Goal: Transaction & Acquisition: Obtain resource

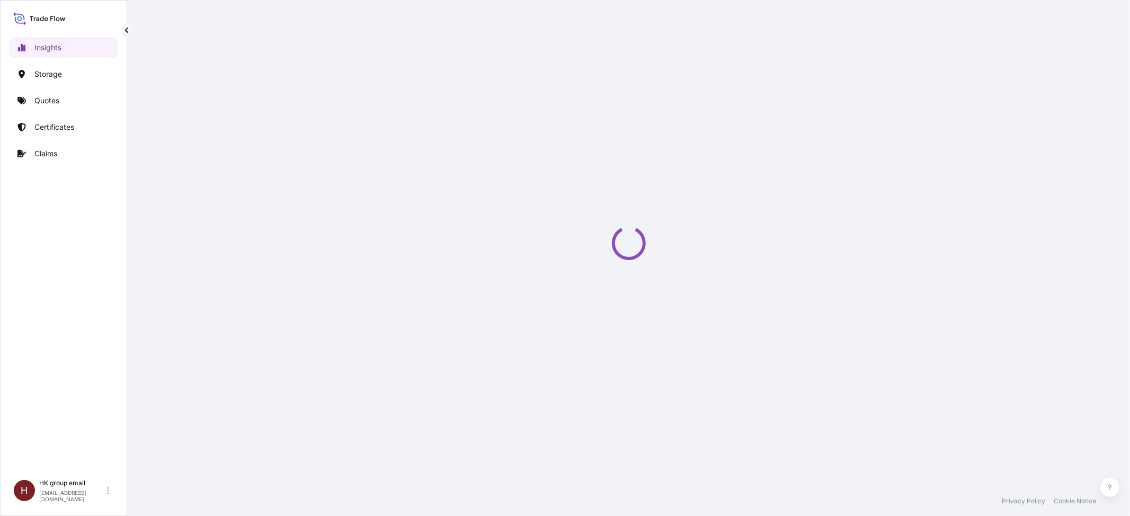
select select "2025"
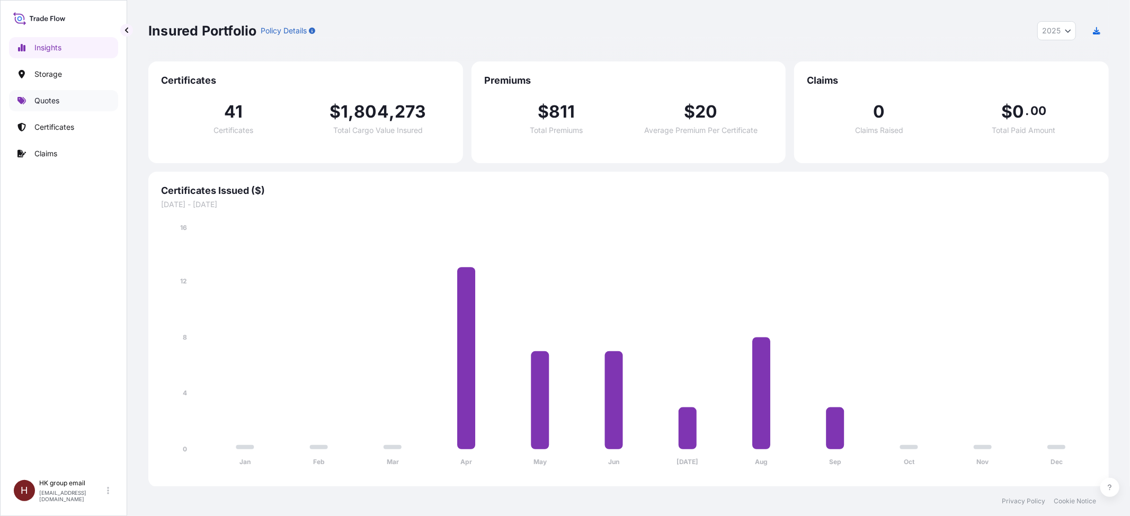
click at [51, 96] on p "Quotes" at bounding box center [46, 100] width 25 height 11
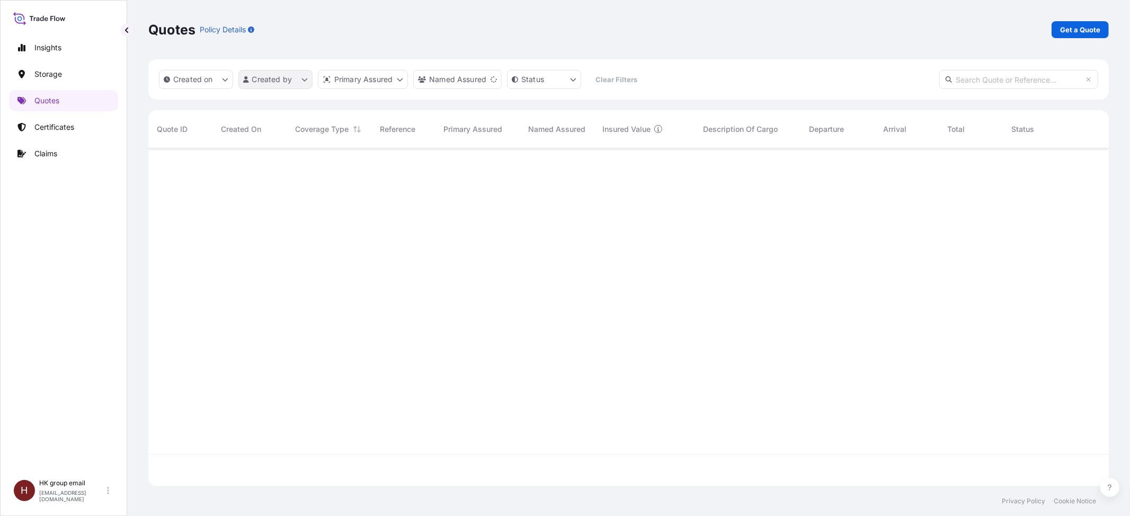
scroll to position [365, 950]
click at [304, 85] on html "Insights Storage Quotes Certificates Claims H HK group email [EMAIL_ADDRESS][DO…" at bounding box center [565, 258] width 1130 height 516
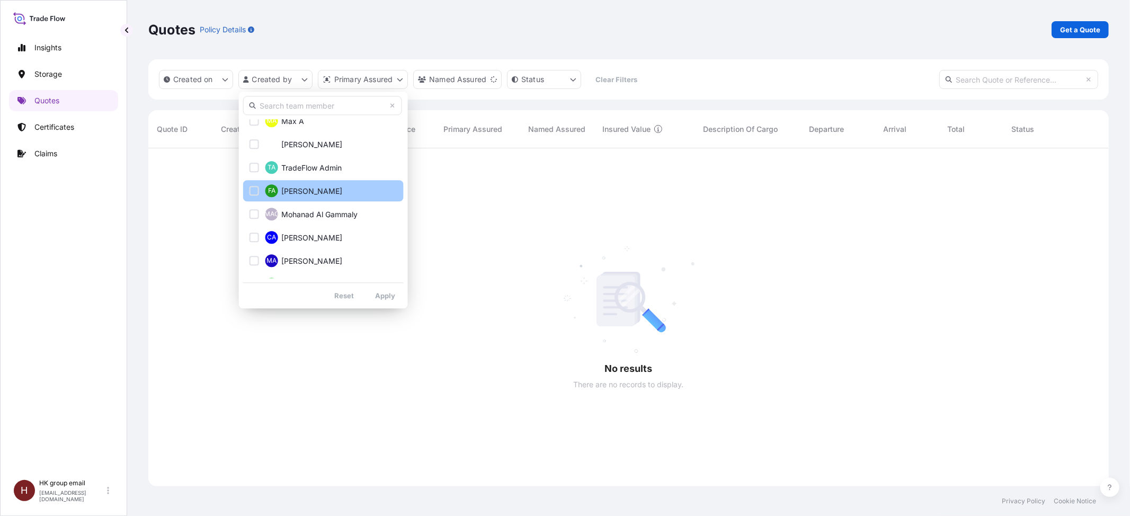
scroll to position [0, 0]
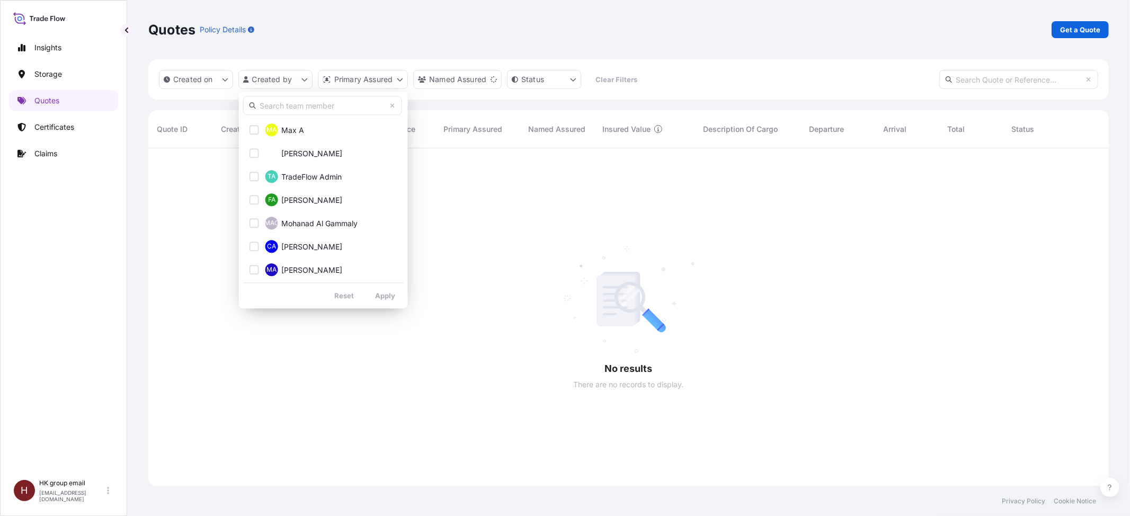
click at [865, 77] on html "Insights Storage Quotes Certificates Claims H HK group email [EMAIL_ADDRESS][DO…" at bounding box center [565, 258] width 1130 height 516
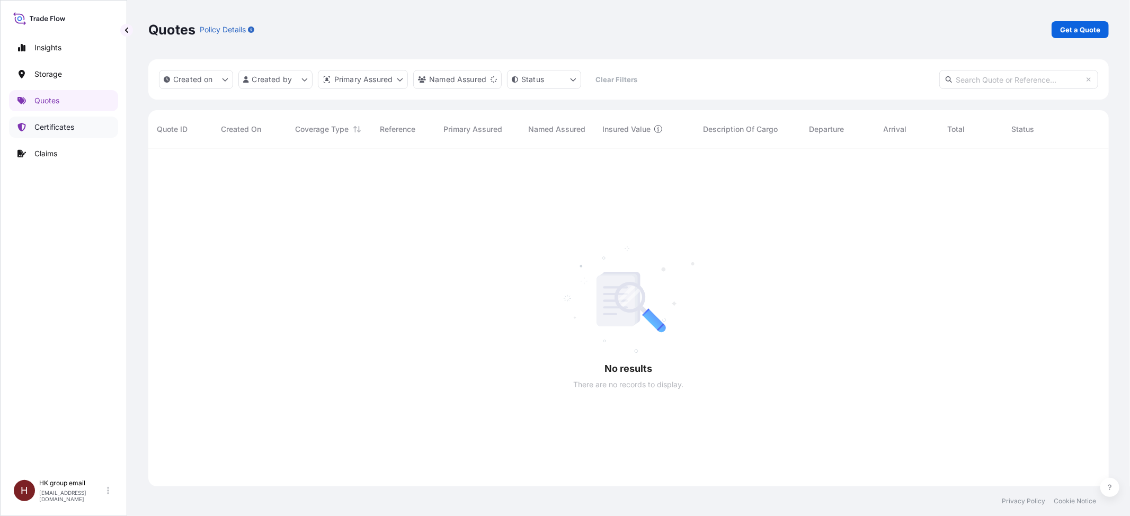
click at [74, 132] on p "Certificates" at bounding box center [54, 127] width 40 height 11
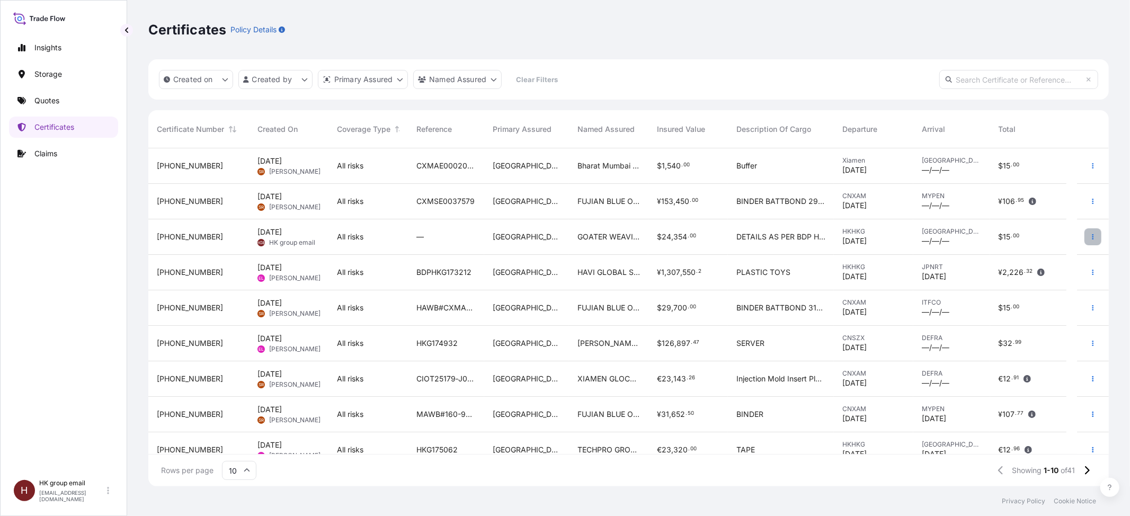
click at [1084, 229] on button "button" at bounding box center [1092, 236] width 17 height 17
click at [1039, 239] on p "Duplicate quote" at bounding box center [1022, 239] width 55 height 11
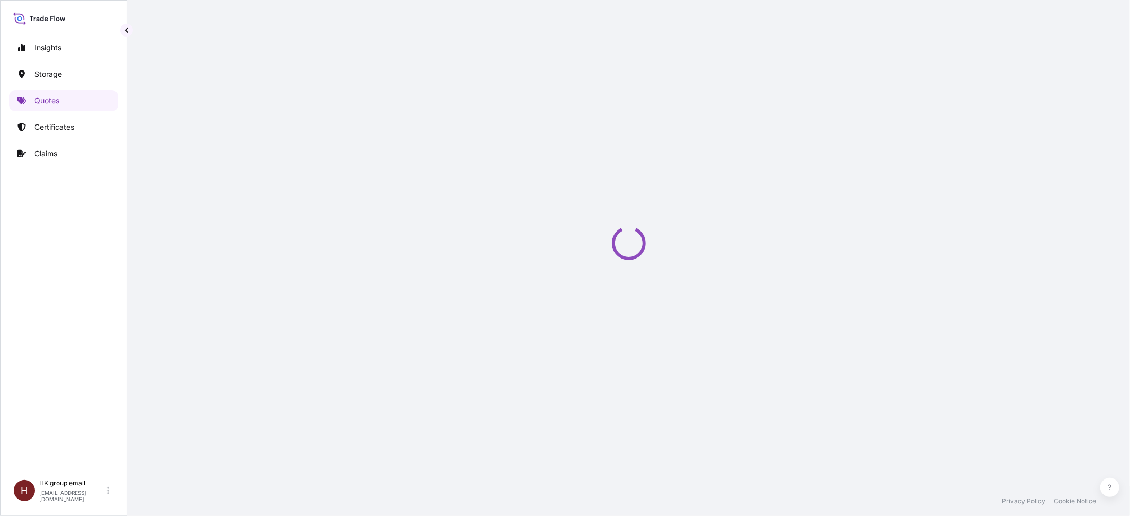
select select "Water"
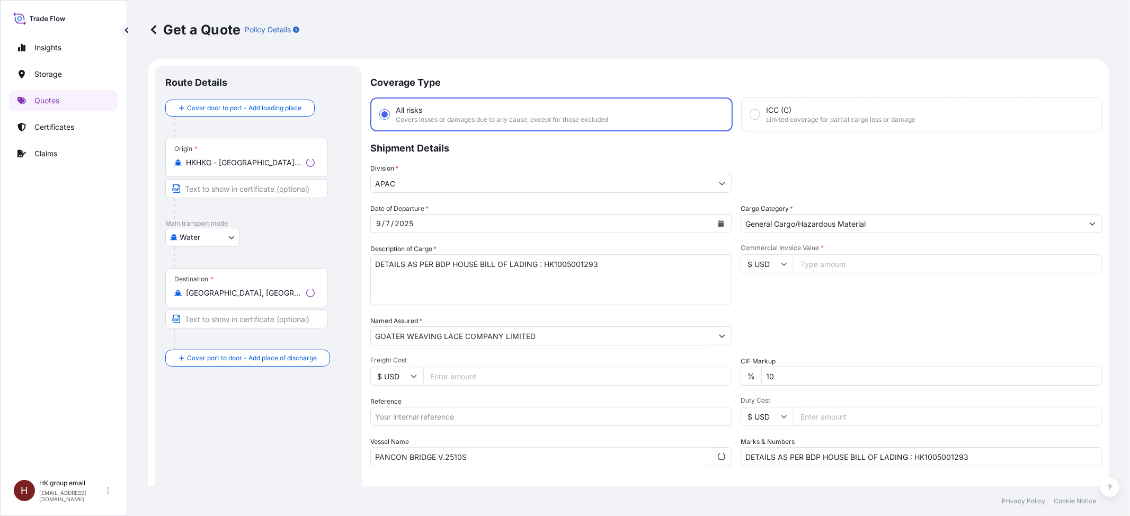
scroll to position [17, 0]
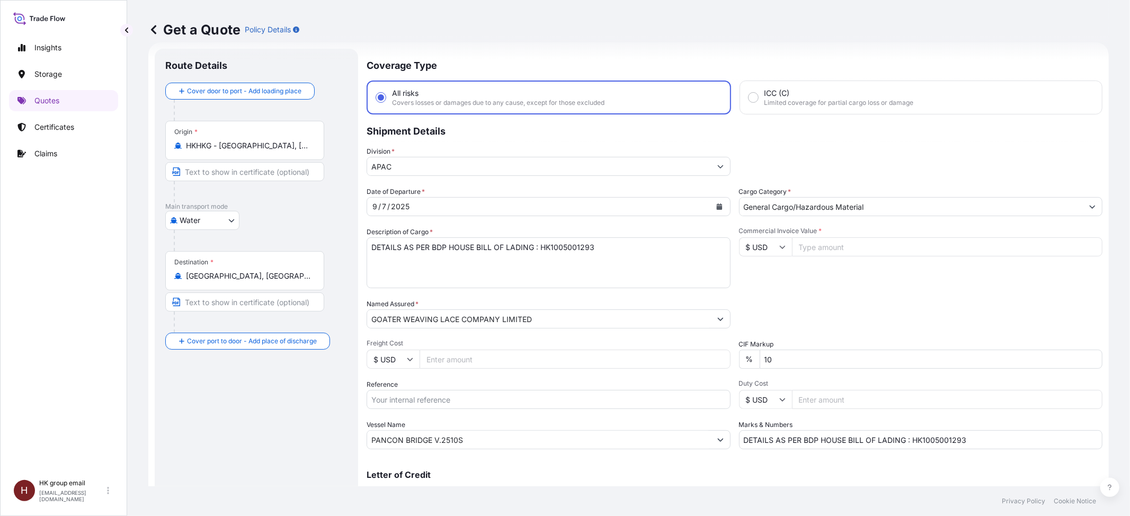
click at [250, 299] on input "Text to appear on certificate" at bounding box center [244, 301] width 159 height 19
type input "keelung"
drag, startPoint x: 235, startPoint y: 305, endPoint x: 184, endPoint y: 301, distance: 51.0
click at [184, 301] on input "keelung" at bounding box center [244, 301] width 159 height 19
type input "KEELUNG"
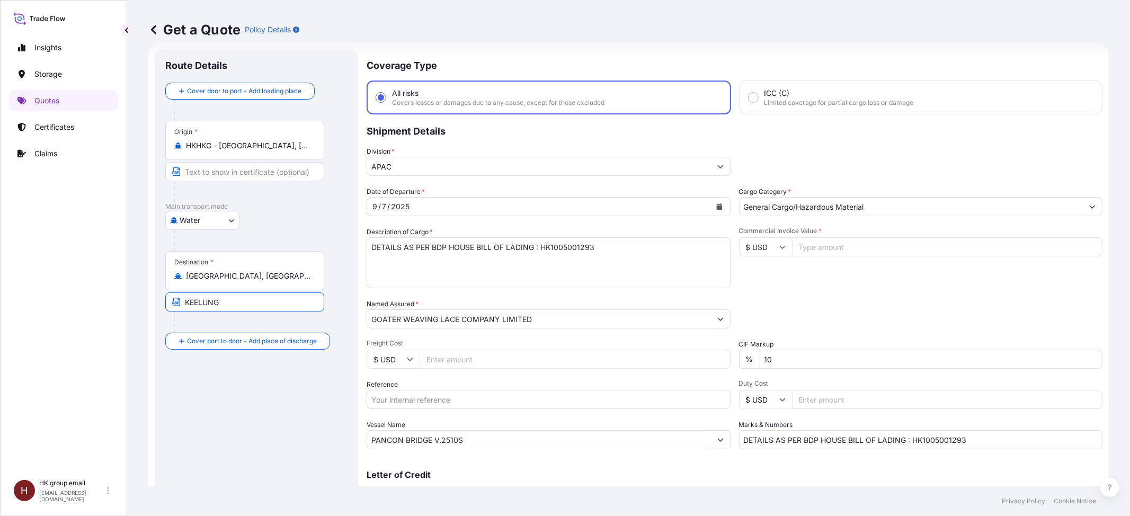
click at [217, 280] on input "[GEOGRAPHIC_DATA], [GEOGRAPHIC_DATA]" at bounding box center [248, 276] width 125 height 11
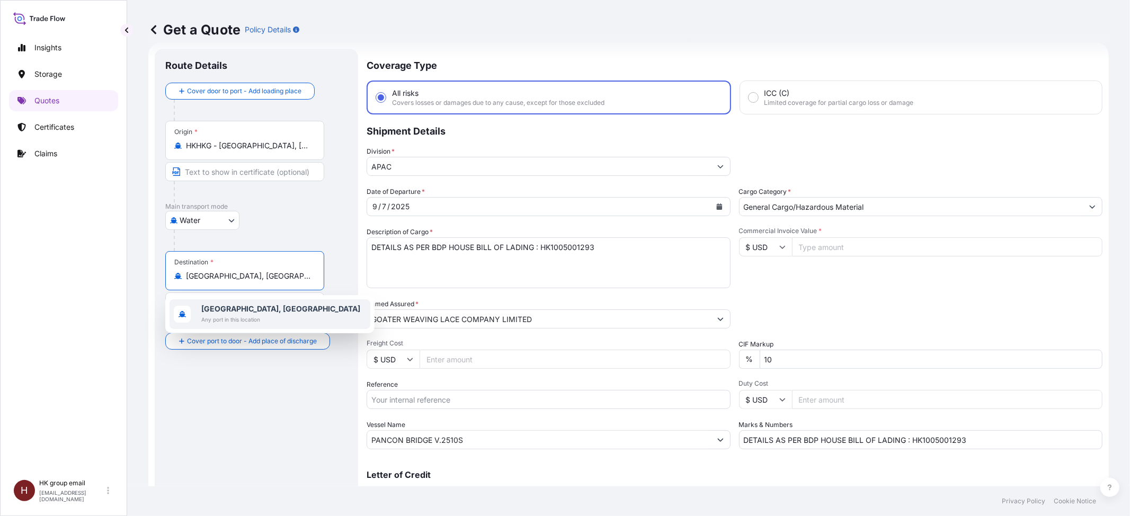
drag, startPoint x: 279, startPoint y: 275, endPoint x: 121, endPoint y: 267, distance: 158.0
click at [121, 267] on div "Insights Storage Quotes Certificates Claims H HK group email [EMAIL_ADDRESS][DO…" at bounding box center [565, 258] width 1130 height 516
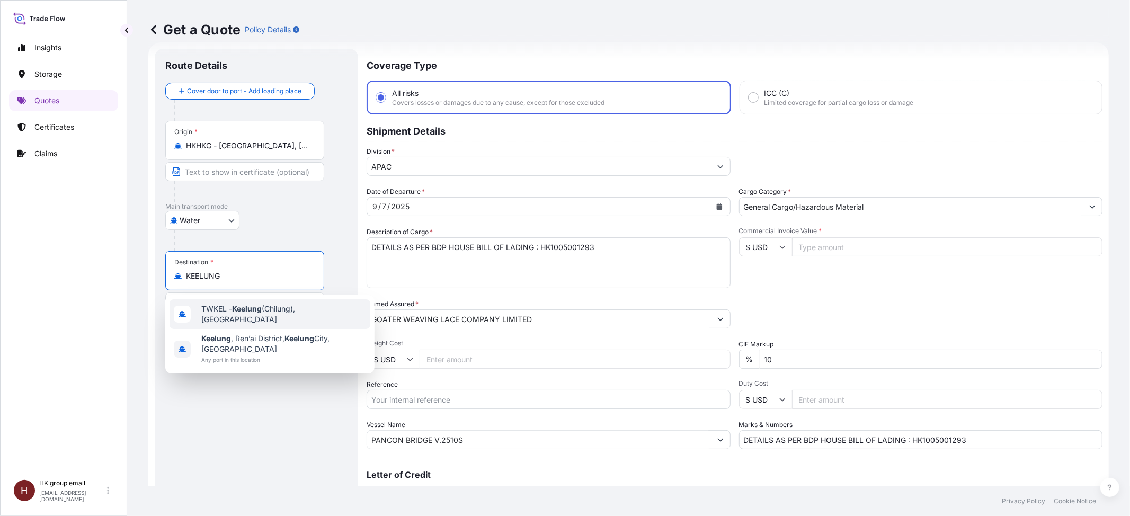
click at [266, 317] on span "TWKEL - Keelung (Chilung), [GEOGRAPHIC_DATA]" at bounding box center [283, 313] width 165 height 21
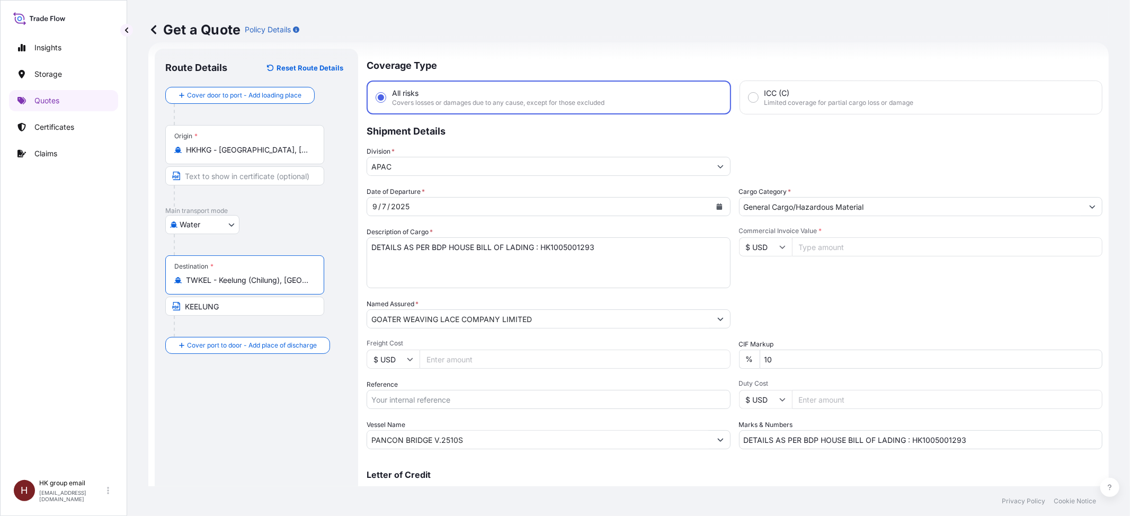
type input "TWKEL - Keelung (Chilung), [GEOGRAPHIC_DATA]"
drag, startPoint x: 231, startPoint y: 310, endPoint x: 175, endPoint y: 307, distance: 56.2
click at [175, 307] on span "KEELUNG" at bounding box center [244, 306] width 159 height 19
click at [327, 238] on div at bounding box center [261, 244] width 174 height 21
click at [284, 280] on input "TWKEL - Keelung (Chilung), [GEOGRAPHIC_DATA]" at bounding box center [248, 280] width 125 height 11
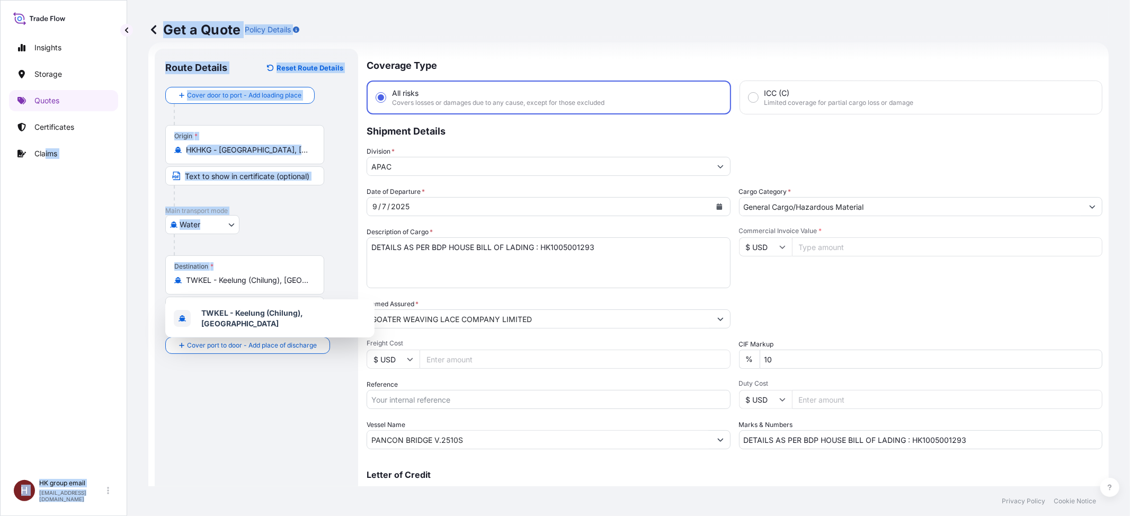
drag, startPoint x: 310, startPoint y: 278, endPoint x: 44, endPoint y: 270, distance: 266.0
click at [44, 270] on div "Insights Storage Quotes Certificates Claims H HK group email [EMAIL_ADDRESS][DO…" at bounding box center [565, 258] width 1130 height 516
click at [221, 263] on div "Destination * TWKEL - Keelung ([GEOGRAPHIC_DATA]), [GEOGRAPHIC_DATA]" at bounding box center [244, 274] width 159 height 39
click at [221, 275] on input "TWKEL - Keelung (Chilung), [GEOGRAPHIC_DATA]" at bounding box center [248, 280] width 125 height 11
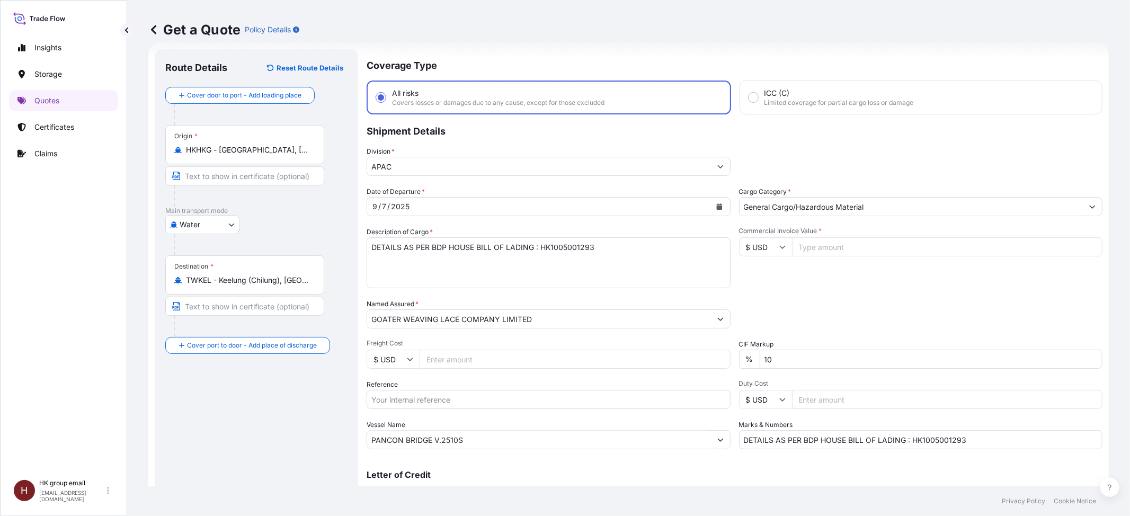
drag, startPoint x: 317, startPoint y: 282, endPoint x: 190, endPoint y: 281, distance: 127.1
click at [190, 281] on div "Destination * TWKEL - Keelung ([GEOGRAPHIC_DATA]), [GEOGRAPHIC_DATA]" at bounding box center [244, 274] width 159 height 39
click at [190, 281] on input "TWKEL - Keelung (Chilung), [GEOGRAPHIC_DATA]" at bounding box center [248, 280] width 125 height 11
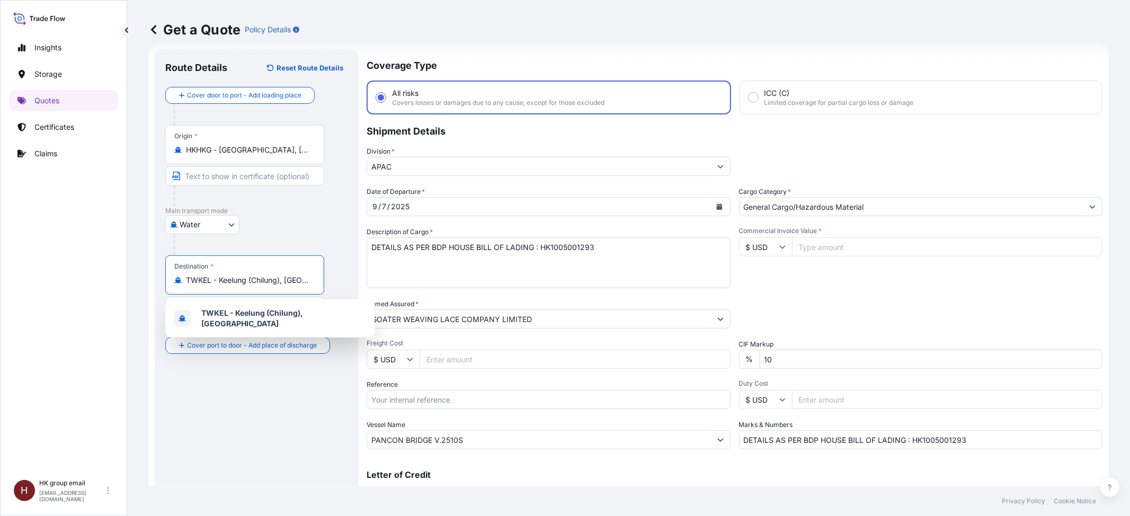
drag, startPoint x: 187, startPoint y: 280, endPoint x: 339, endPoint y: 280, distance: 152.0
click at [339, 280] on div "Destination * TWKEL - Keelung ([GEOGRAPHIC_DATA]), [GEOGRAPHIC_DATA]" at bounding box center [256, 296] width 182 height 82
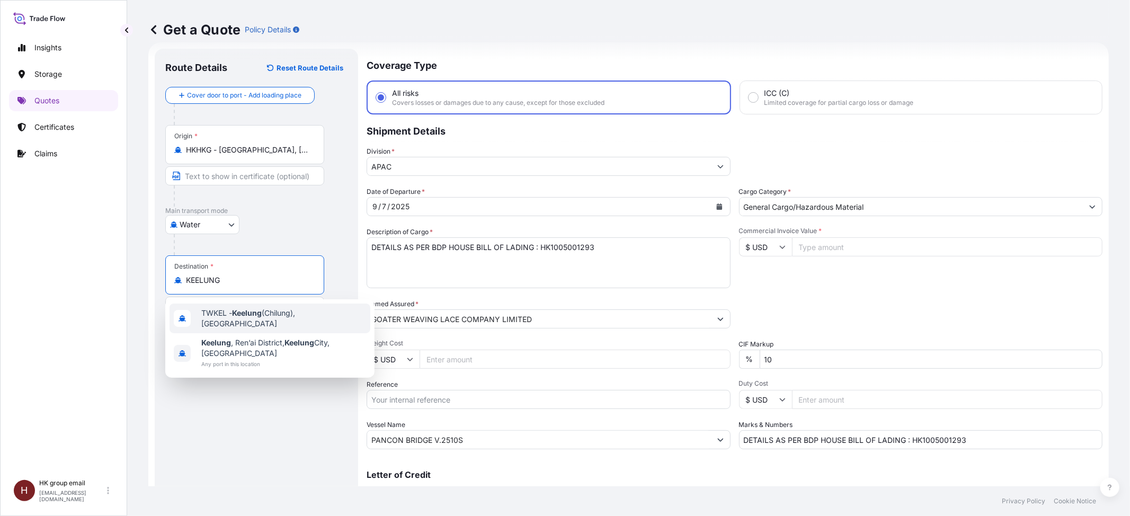
click at [306, 318] on span "TWKEL - Keelung (Chilung), [GEOGRAPHIC_DATA]" at bounding box center [283, 318] width 165 height 21
type input "TWKEL - Keelung (Chilung), [GEOGRAPHIC_DATA]"
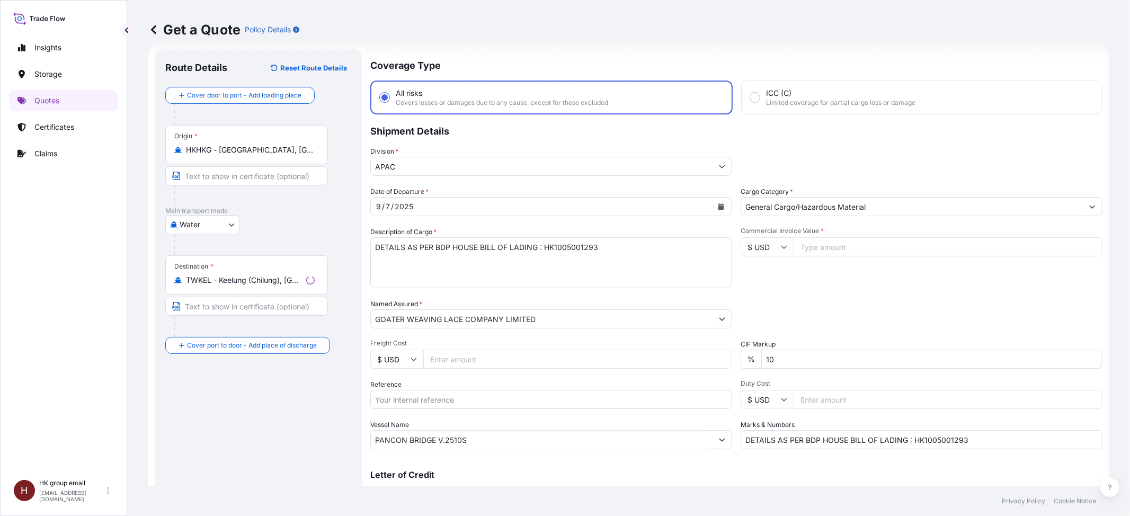
click at [339, 281] on div "Destination * TWKEL - Keelung ([GEOGRAPHIC_DATA]), [GEOGRAPHIC_DATA]" at bounding box center [258, 296] width 186 height 82
click at [716, 204] on icon "Calendar" at bounding box center [719, 206] width 6 height 6
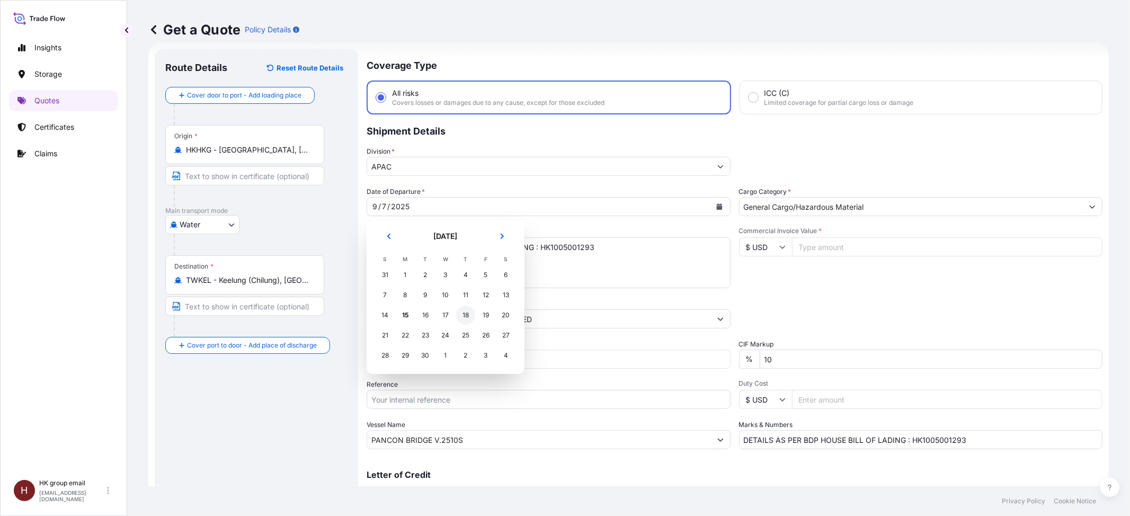
click at [465, 316] on div "18" at bounding box center [465, 315] width 19 height 19
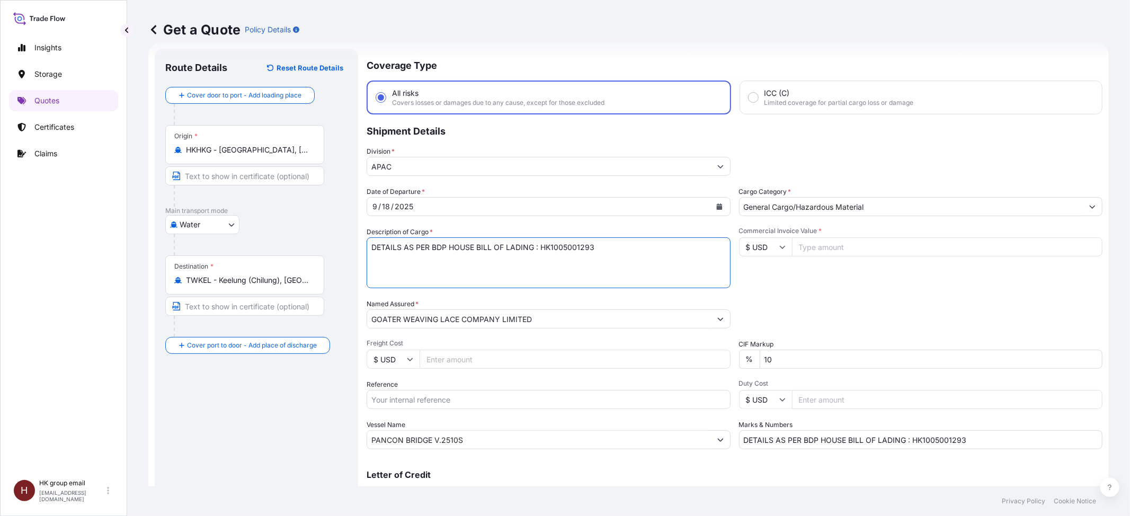
drag, startPoint x: 594, startPoint y: 247, endPoint x: 575, endPoint y: 246, distance: 19.1
click at [575, 246] on textarea "DETAILS AS PER BDP HOUSE BILL OF LADING : HK1005001293" at bounding box center [548, 262] width 364 height 51
type textarea "DETAILS AS PER BDP HOUSE BILL OF LADING : HK1005001596"
drag, startPoint x: 979, startPoint y: 435, endPoint x: 952, endPoint y: 431, distance: 27.8
click at [944, 437] on input "DETAILS AS PER BDP HOUSE BILL OF LADING : HK1005001293" at bounding box center [921, 439] width 364 height 19
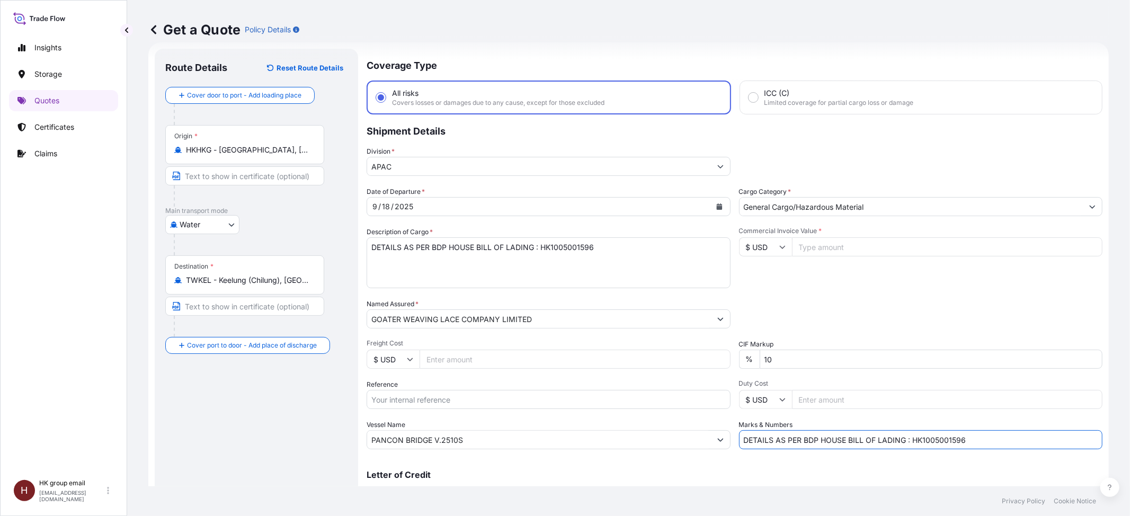
type input "DETAILS AS PER BDP HOUSE BILL OF LADING : HK1005001596"
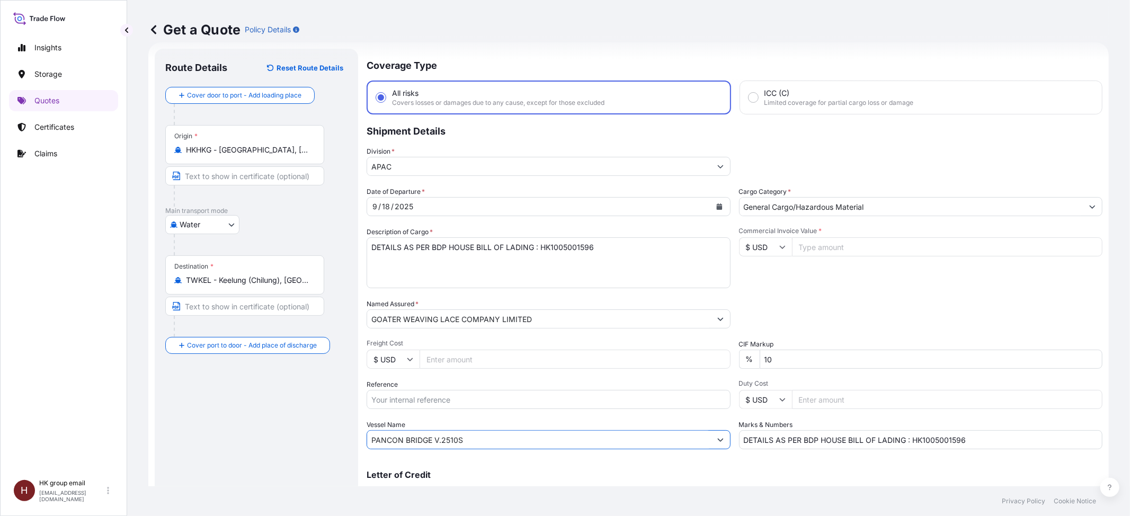
drag, startPoint x: 475, startPoint y: 435, endPoint x: 360, endPoint y: 437, distance: 114.4
click at [360, 437] on form "Route Details Reset Route Details Cover door to port - Add loading place Place …" at bounding box center [628, 288] width 960 height 492
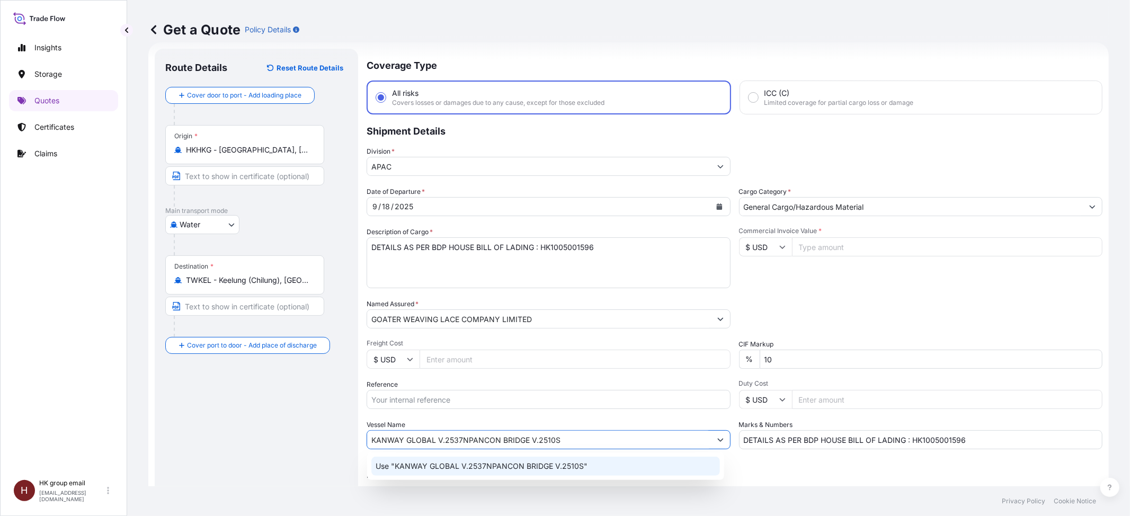
drag, startPoint x: 603, startPoint y: 435, endPoint x: 466, endPoint y: 437, distance: 136.7
click at [466, 437] on input "KANWAY GLOBAL V.2537NPANCON BRIDGE V.2510S" at bounding box center [539, 439] width 344 height 19
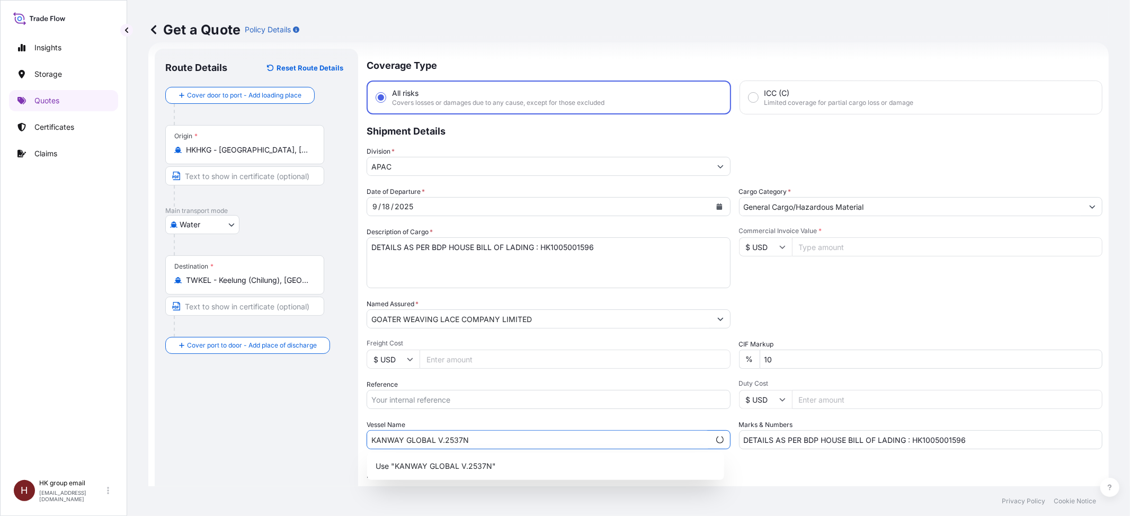
type input "KANWAY GLOBAL V.2537N"
click at [835, 321] on div "Packing Category Type to search a container mode Please select a primary mode o…" at bounding box center [921, 314] width 364 height 30
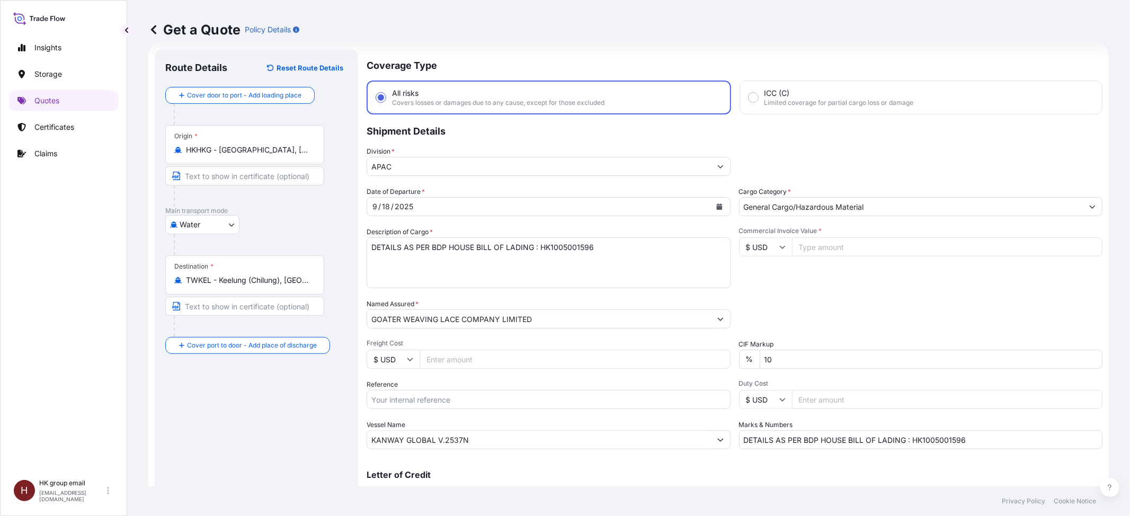
click at [841, 246] on input "Commercial Invoice Value *" at bounding box center [947, 246] width 311 height 19
type input "19250"
click at [854, 282] on div "Commercial Invoice Value * $ USD 19250" at bounding box center [921, 257] width 364 height 61
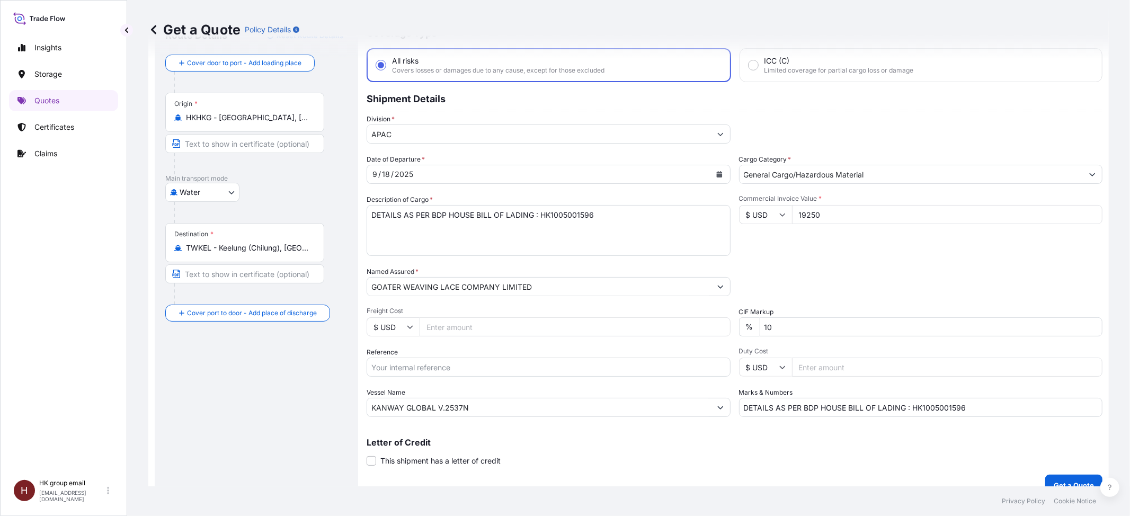
scroll to position [64, 0]
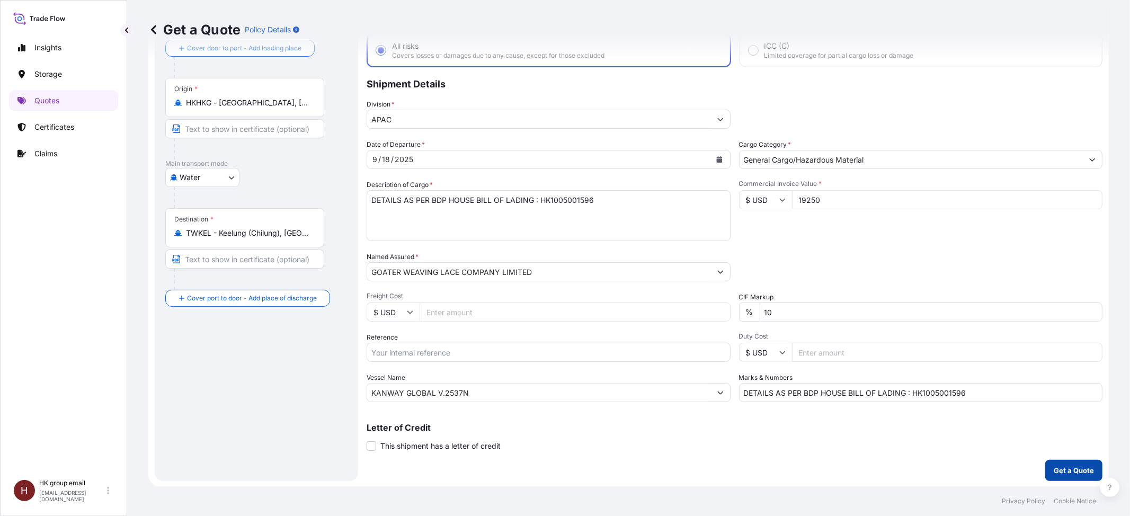
click at [1068, 468] on p "Get a Quote" at bounding box center [1073, 470] width 40 height 11
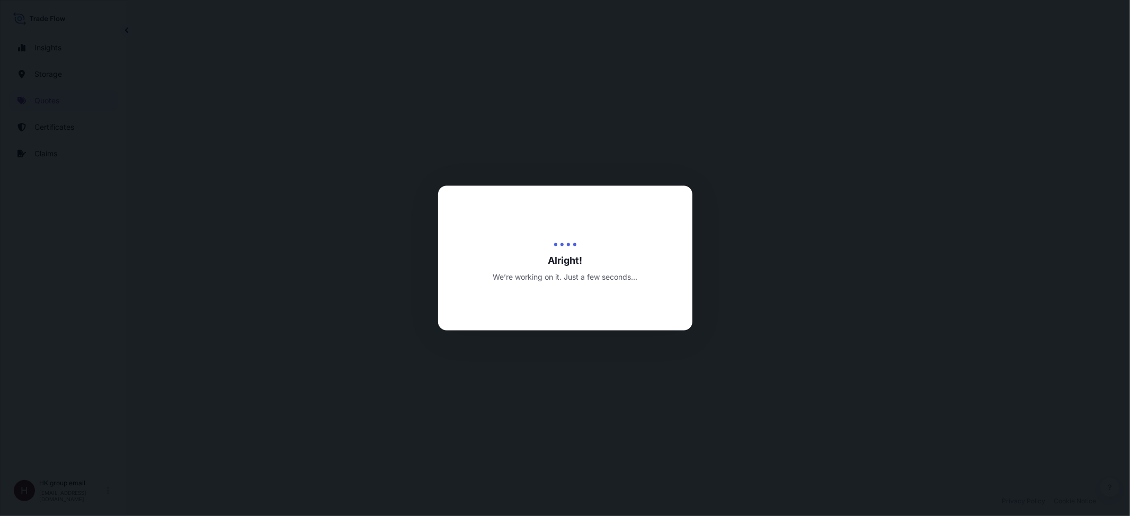
select select "Water"
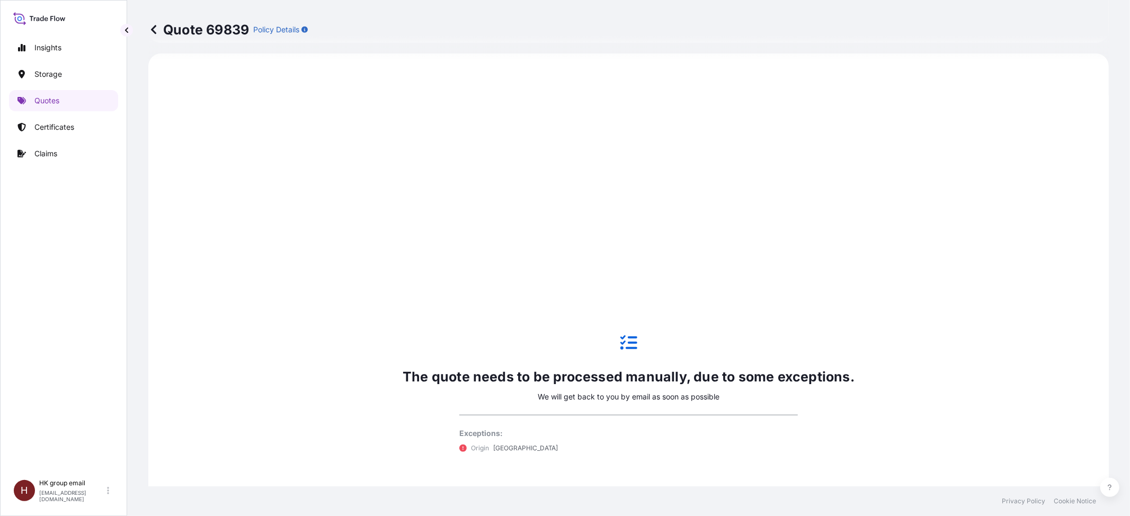
scroll to position [226, 0]
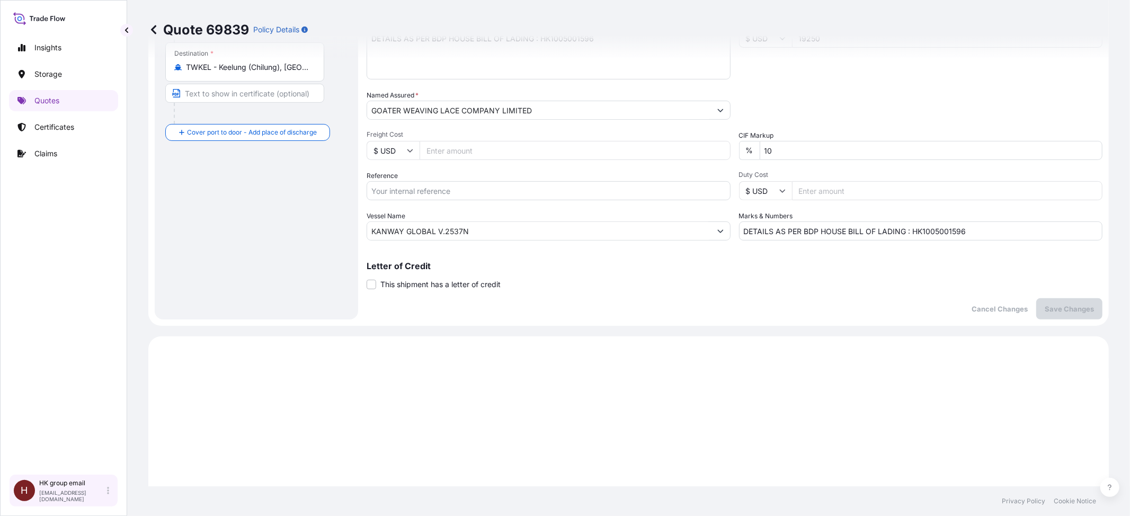
click at [54, 487] on p "HK group email" at bounding box center [72, 483] width 66 height 8
